Goal: Task Accomplishment & Management: Manage account settings

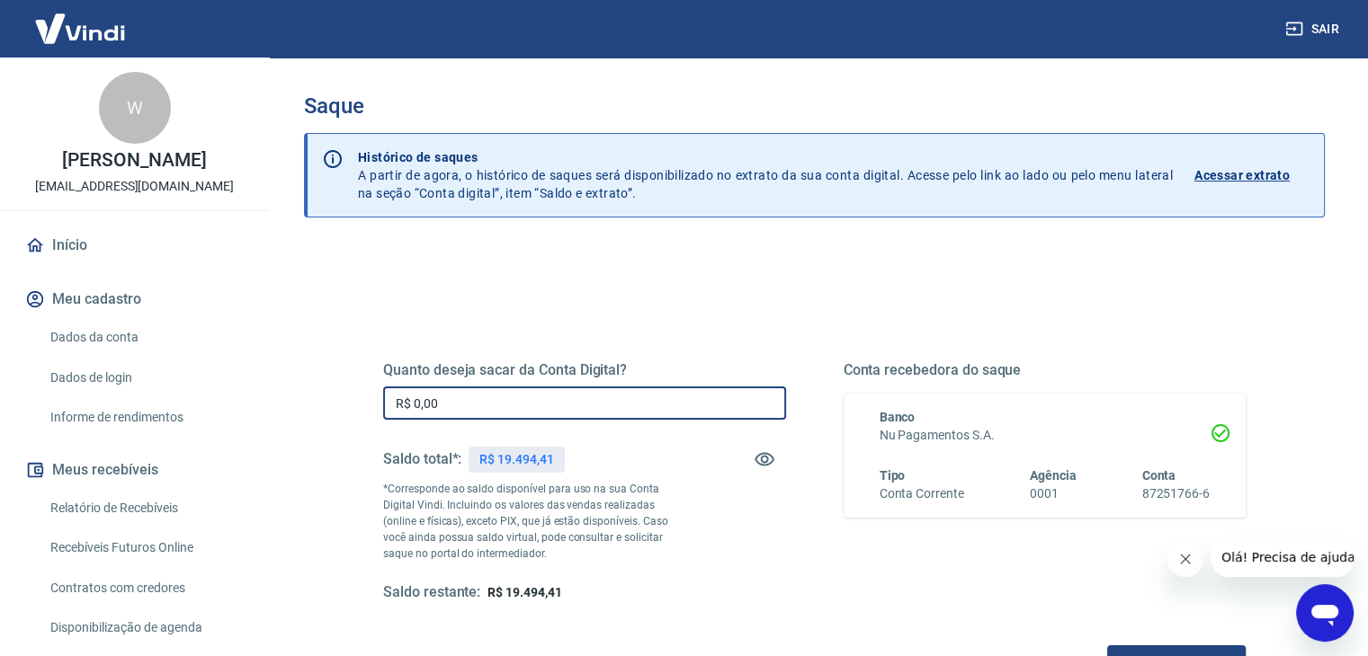
drag, startPoint x: 446, startPoint y: 406, endPoint x: 313, endPoint y: 393, distance: 133.7
click at [309, 397] on div "Quanto deseja sacar da Conta Digital? R$ 0,00 ​ Saldo total*: R$ 19.494,41 *Cor…" at bounding box center [814, 567] width 1021 height 643
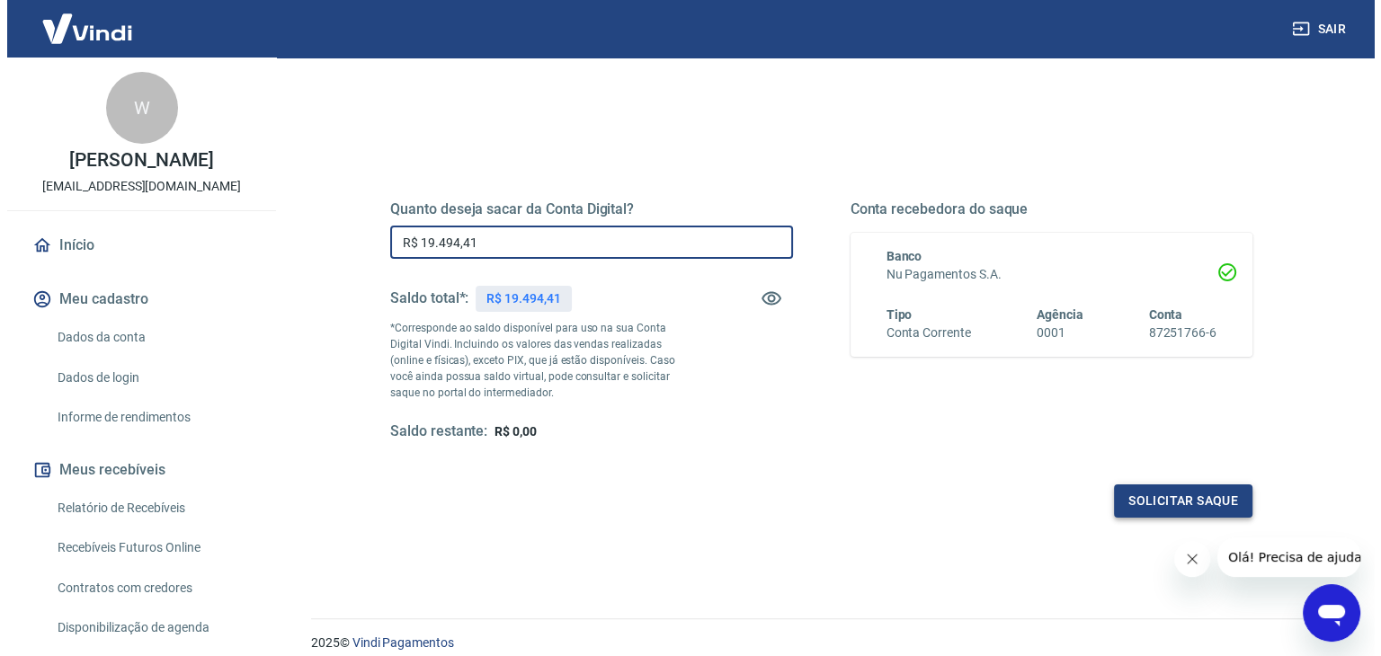
scroll to position [171, 0]
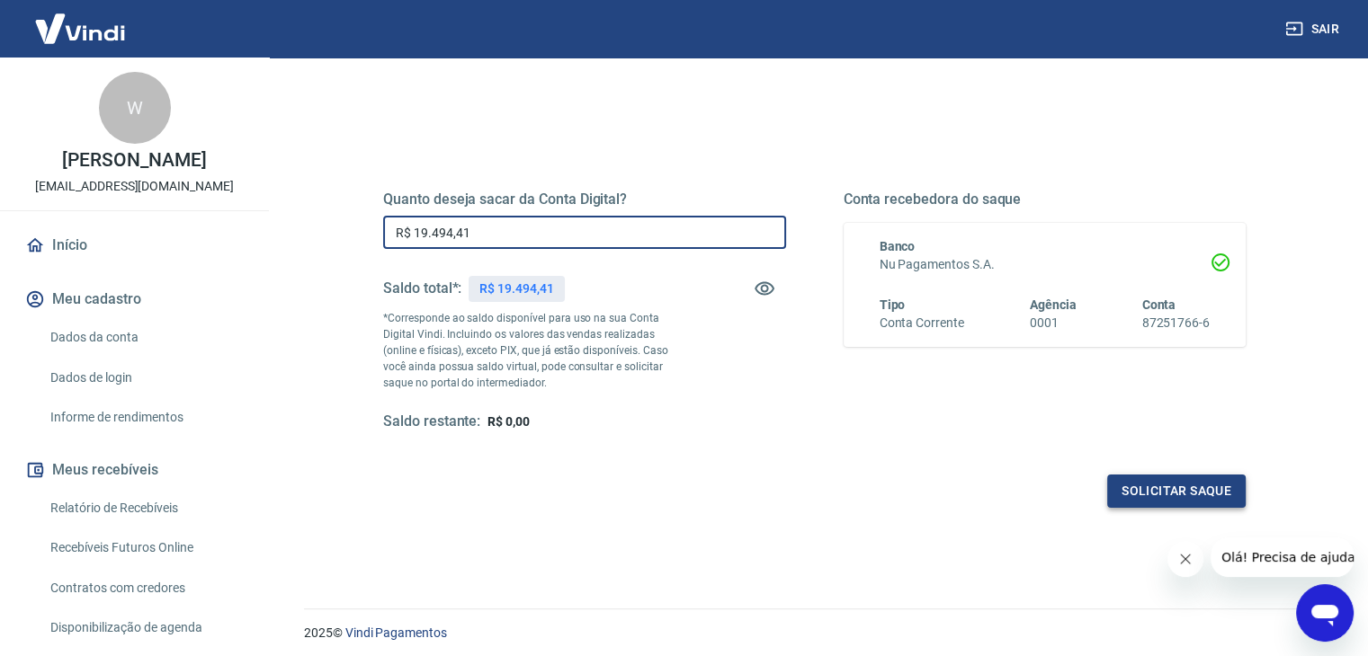
type input "R$ 19.494,41"
click at [1151, 487] on button "Solicitar saque" at bounding box center [1176, 491] width 138 height 33
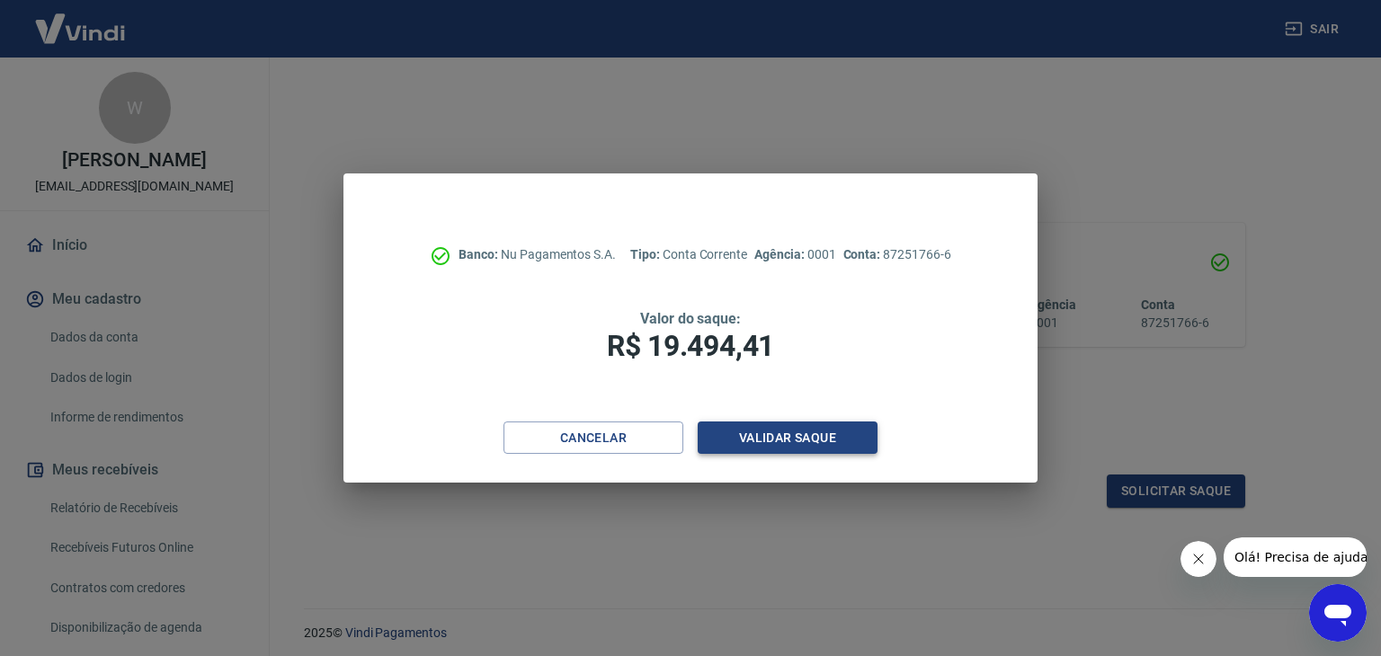
click at [746, 433] on button "Validar saque" at bounding box center [788, 438] width 180 height 33
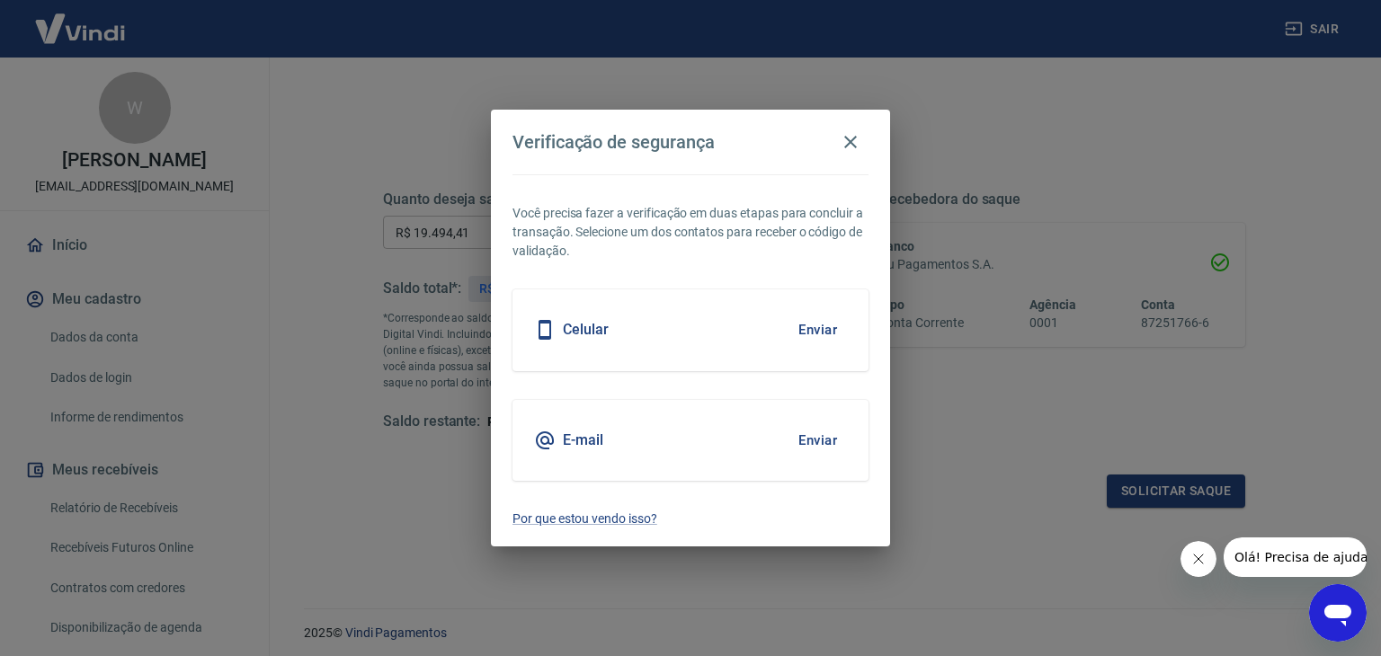
click at [669, 332] on div "Celular Enviar" at bounding box center [691, 330] width 356 height 81
click at [813, 329] on button "Enviar" at bounding box center [818, 330] width 58 height 38
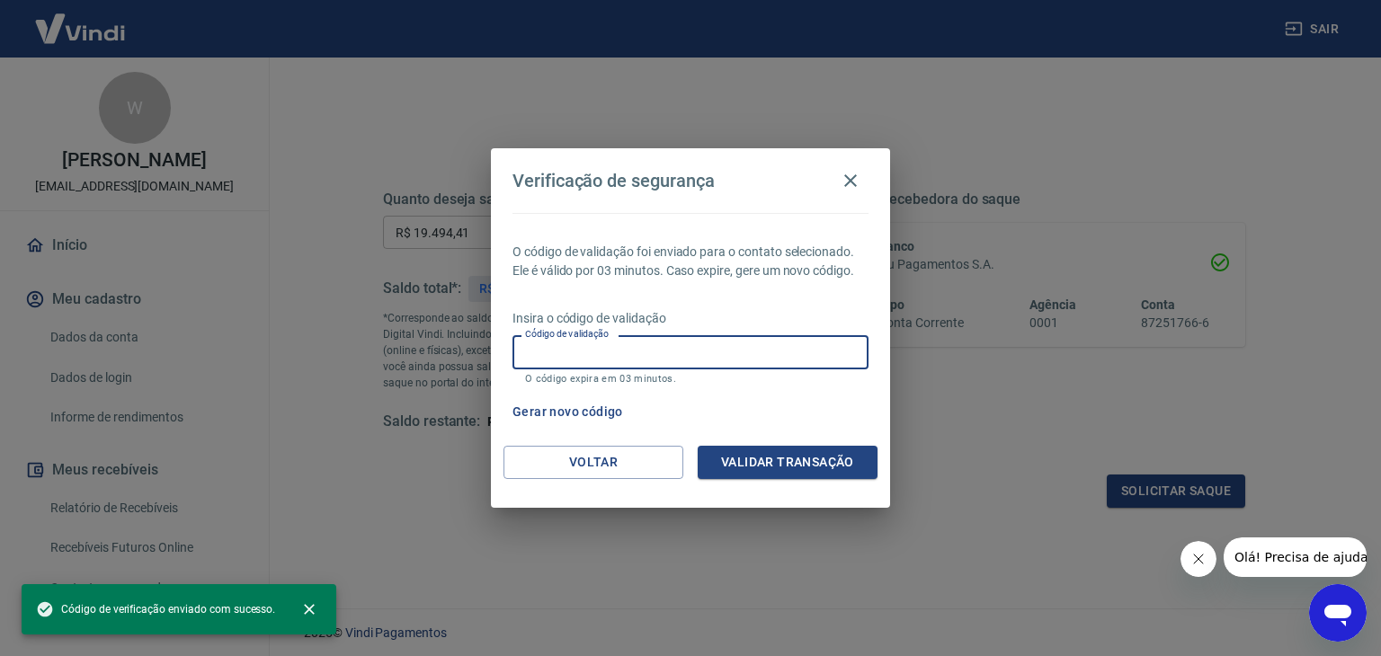
click at [777, 349] on input "Código de validação" at bounding box center [691, 351] width 356 height 33
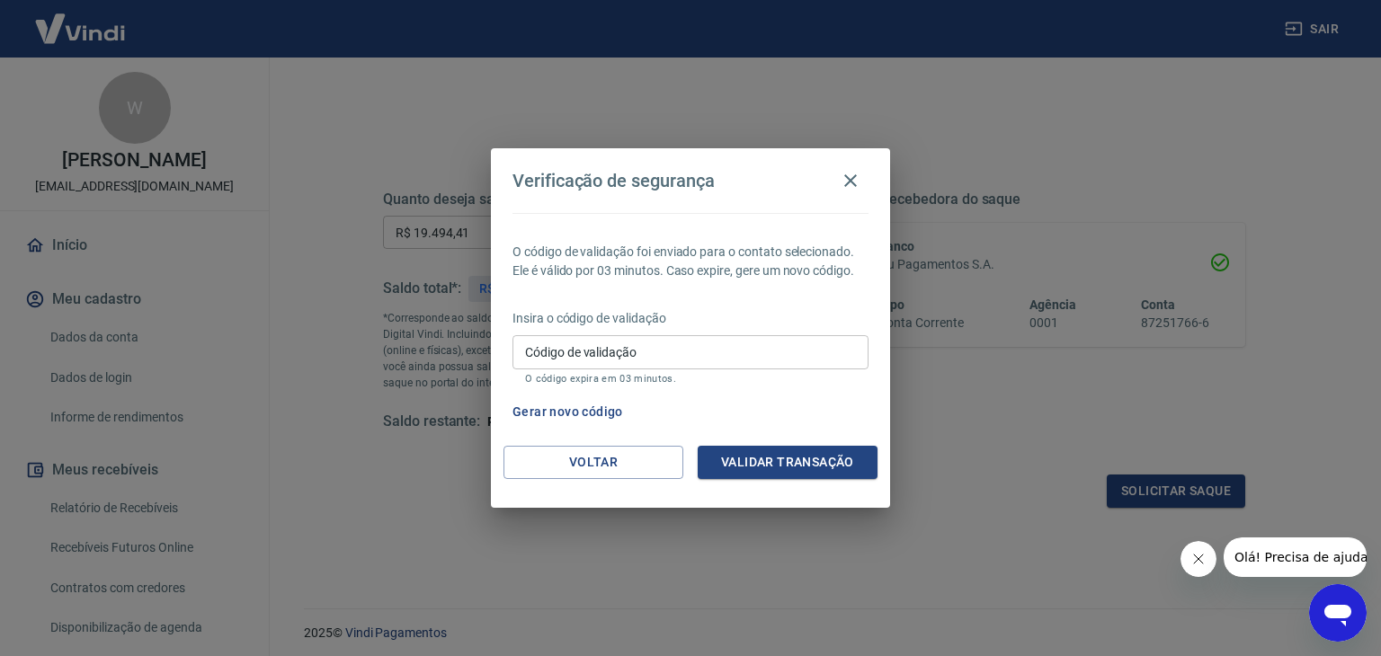
click at [766, 303] on div "O código de validação foi enviado para o contato selecionado. Ele é válido por …" at bounding box center [690, 329] width 399 height 233
click at [739, 352] on input "Código de validação" at bounding box center [691, 351] width 356 height 33
type input "110649"
click at [788, 453] on button "Validar transação" at bounding box center [788, 462] width 180 height 33
